Goal: Information Seeking & Learning: Learn about a topic

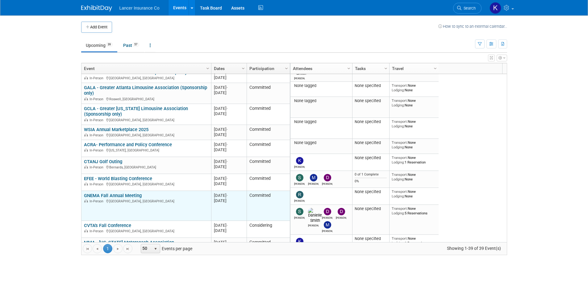
scroll to position [111, 0]
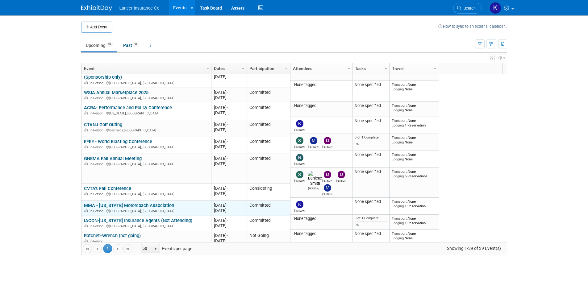
click at [150, 205] on link "MMA - [US_STATE] Motorcoach Association" at bounding box center [129, 206] width 90 height 6
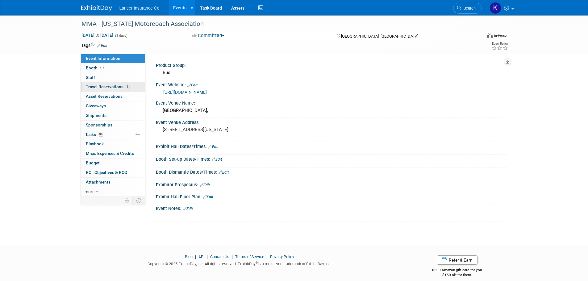
click at [101, 89] on span "Travel Reservations 1" at bounding box center [108, 86] width 44 height 5
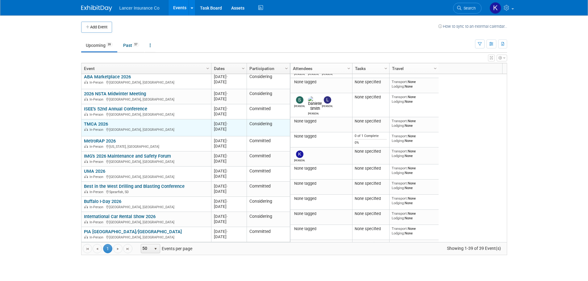
click at [98, 124] on link "TMCA 2026" at bounding box center [96, 124] width 24 height 6
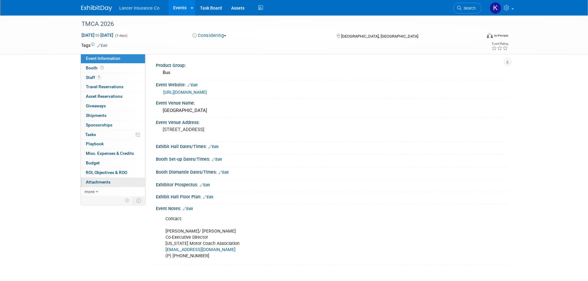
click at [101, 182] on span "Attachments 0" at bounding box center [98, 182] width 25 height 5
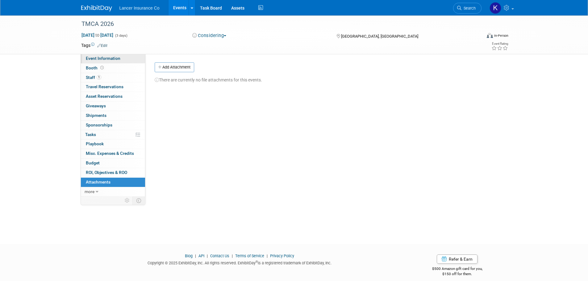
click at [107, 59] on span "Event Information" at bounding box center [103, 58] width 35 height 5
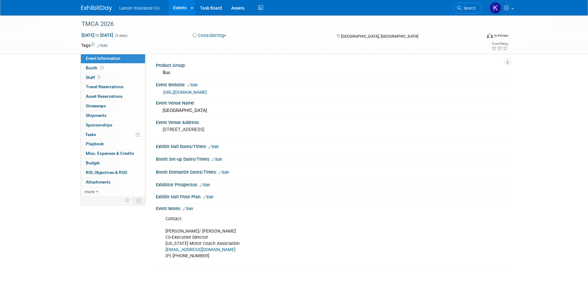
click at [185, 90] on link "[URL][DOMAIN_NAME]" at bounding box center [185, 92] width 44 height 5
